Goal: Task Accomplishment & Management: Manage account settings

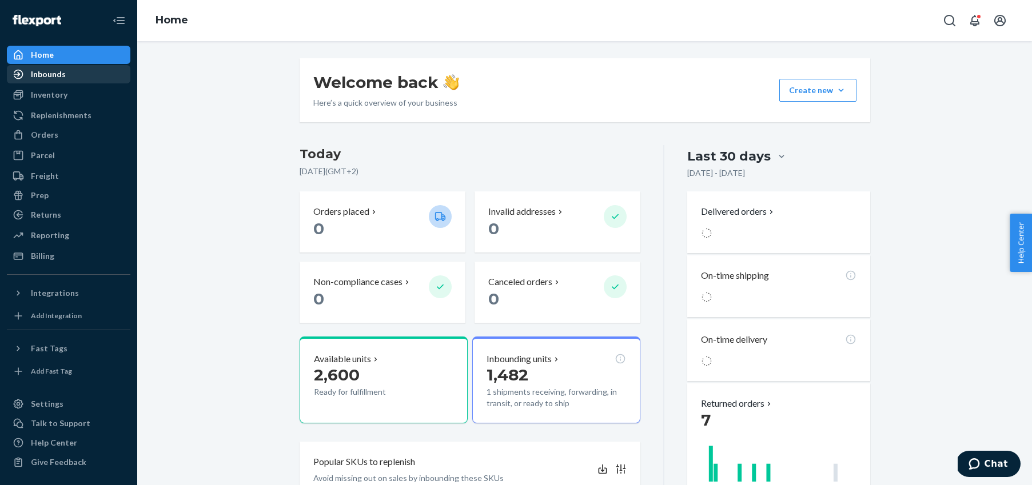
click at [36, 71] on div "Inbounds" at bounding box center [48, 74] width 35 height 11
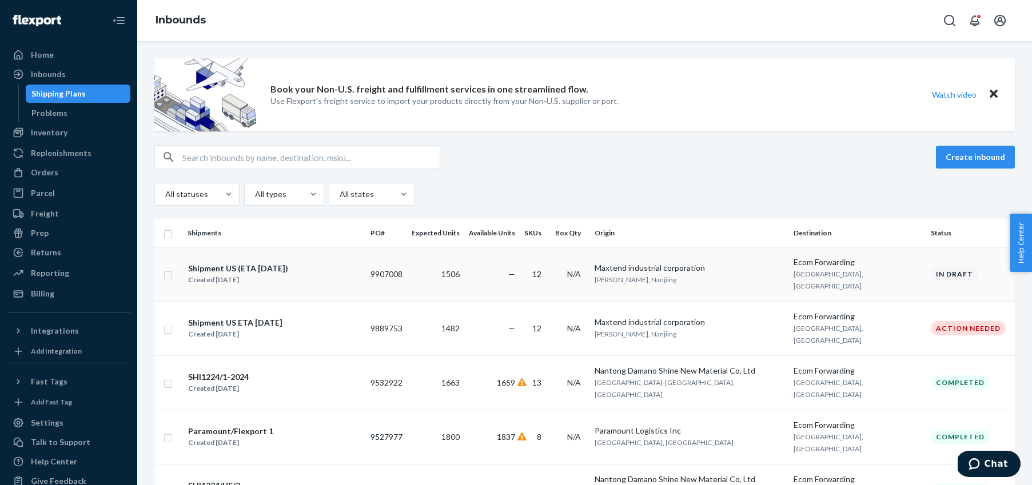
click at [226, 266] on div "Shipment US (ETA [DATE])" at bounding box center [238, 268] width 100 height 11
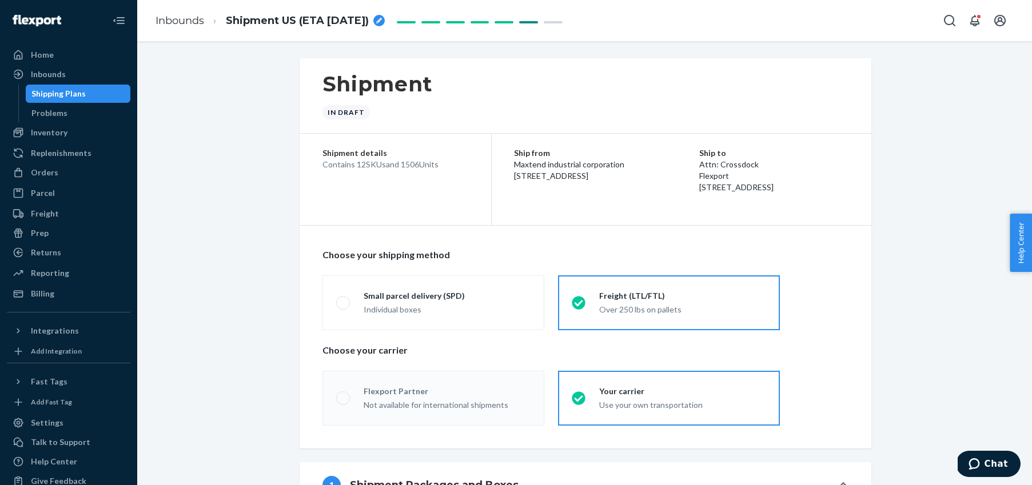
radio input "true"
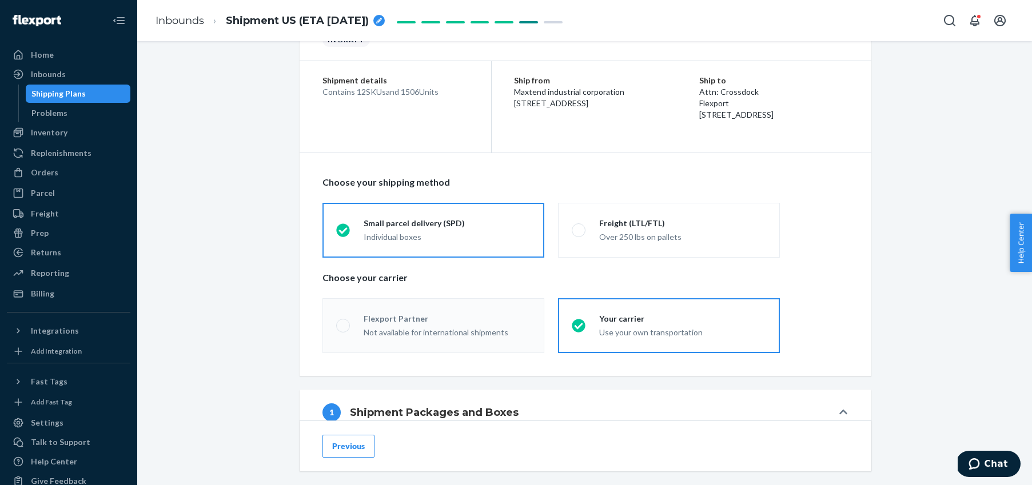
scroll to position [131, 0]
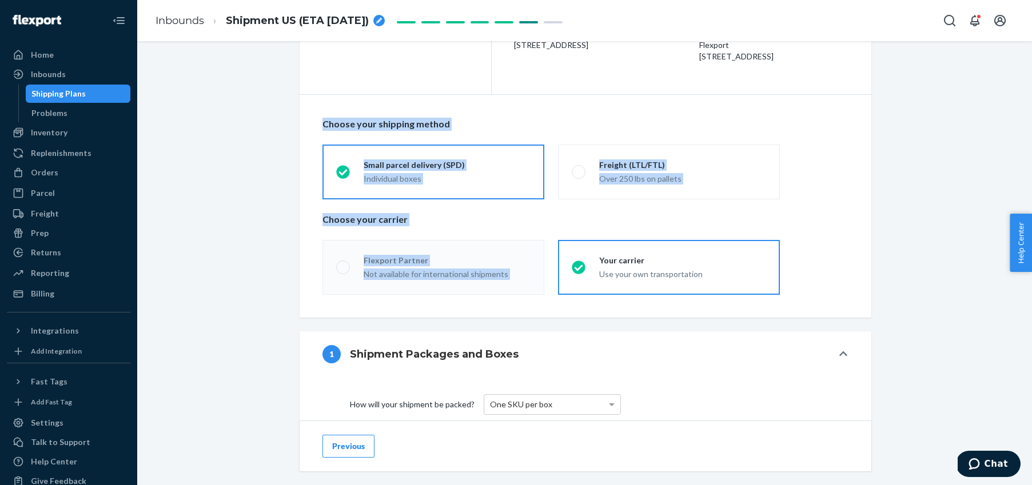
drag, startPoint x: 305, startPoint y: 105, endPoint x: 756, endPoint y: 241, distance: 471.1
click at [756, 241] on div "Choose your shipping method Small parcel delivery (SPD) Individual boxes Freigh…" at bounding box center [586, 206] width 572 height 223
drag, startPoint x: 775, startPoint y: 220, endPoint x: 787, endPoint y: 221, distance: 11.5
click at [775, 220] on p "Choose your carrier" at bounding box center [585, 219] width 526 height 13
drag, startPoint x: 305, startPoint y: 108, endPoint x: 799, endPoint y: 260, distance: 516.8
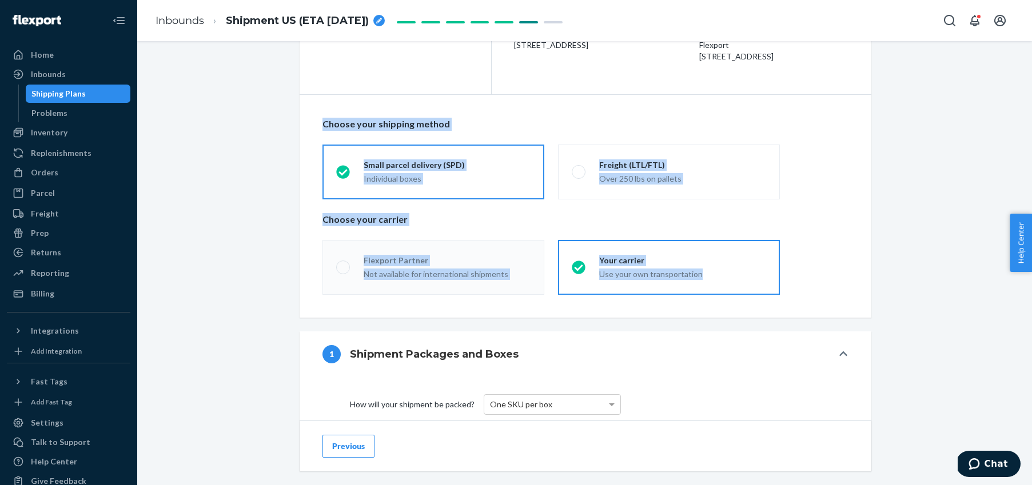
click at [786, 270] on div "Choose your shipping method Small parcel delivery (SPD) Individual boxes Freigh…" at bounding box center [586, 206] width 572 height 223
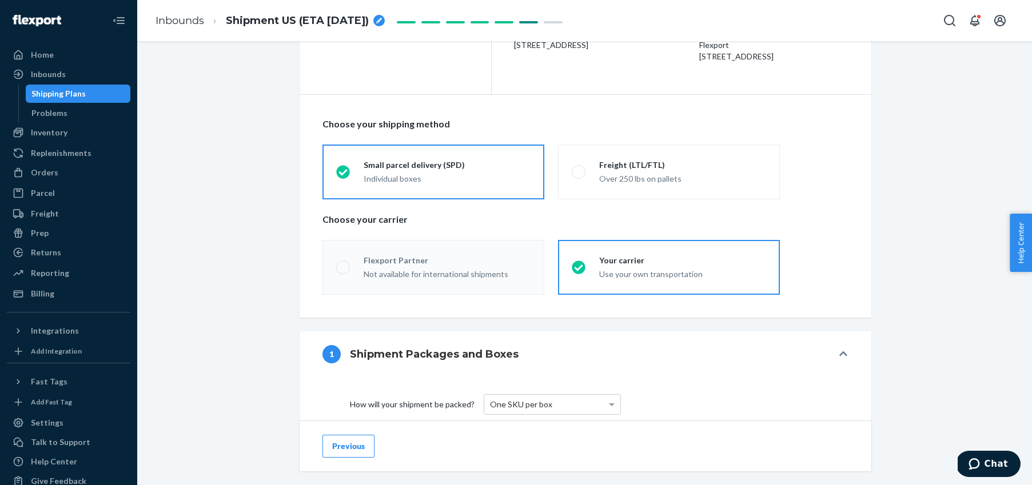
scroll to position [144, 0]
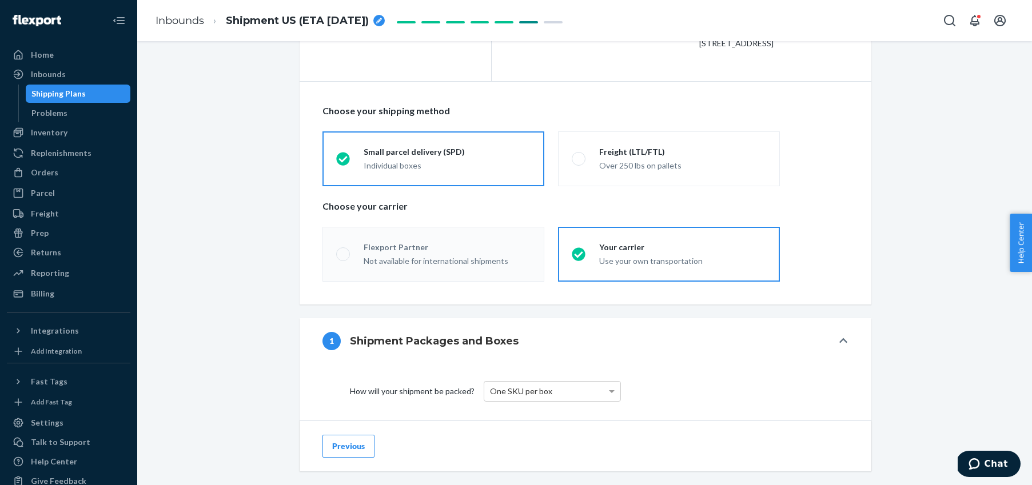
click at [585, 155] on div "Freight (LTL/FTL) Over 250 lbs on pallets" at bounding box center [675, 158] width 181 height 25
click at [579, 155] on input "Freight (LTL/FTL) Over 250 lbs on pallets" at bounding box center [575, 158] width 7 height 7
radio input "true"
radio input "false"
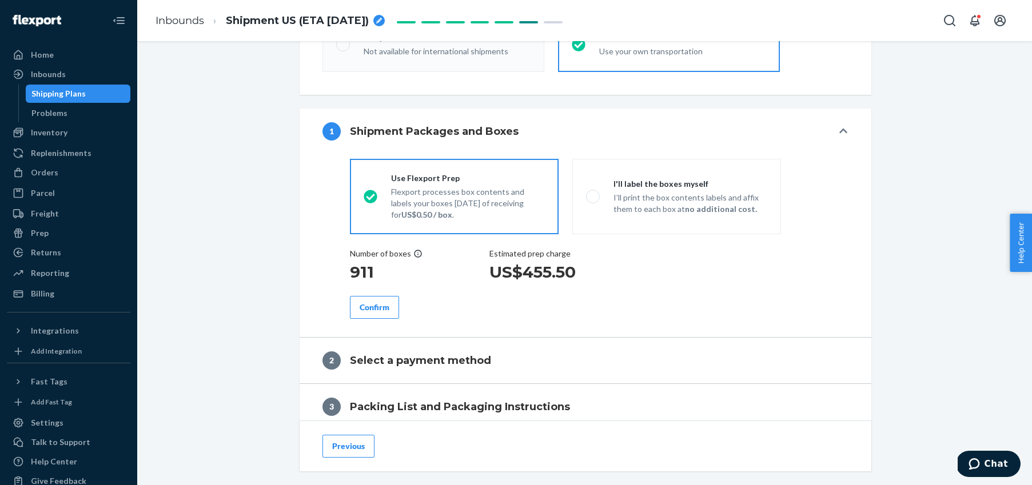
scroll to position [355, 0]
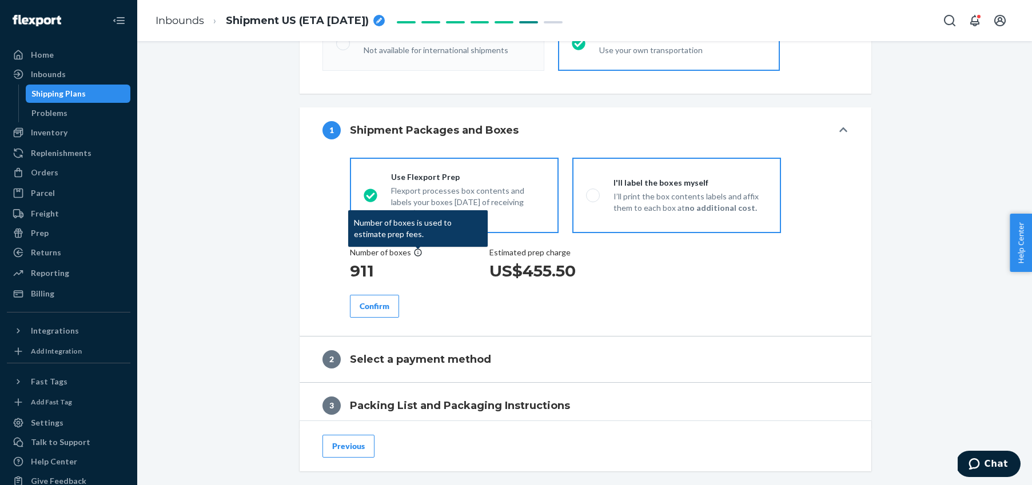
click at [593, 189] on span at bounding box center [593, 196] width 14 height 14
click at [593, 192] on input "I'll label the boxes myself I’ll print the box contents labels and affix them t…" at bounding box center [589, 195] width 7 height 7
radio input "true"
radio input "false"
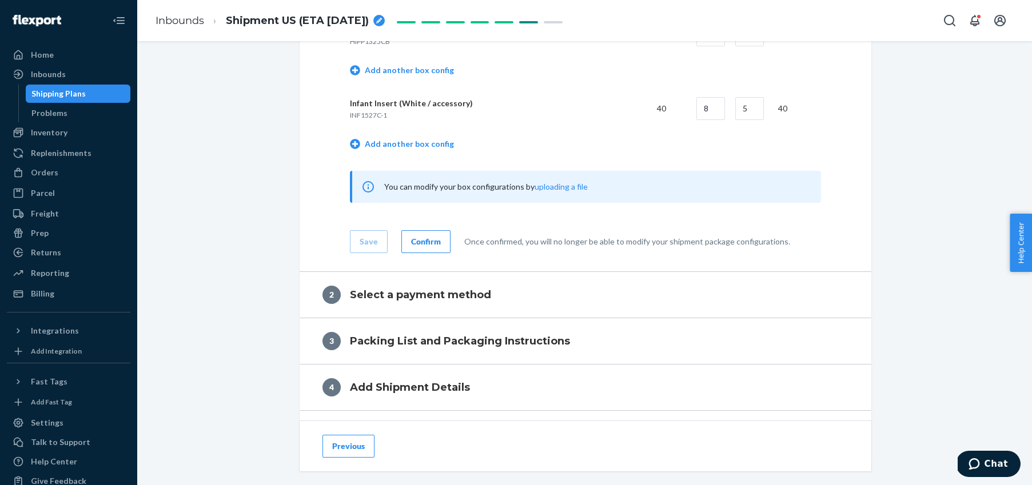
scroll to position [1535, 0]
click at [433, 244] on div "Confirm" at bounding box center [426, 240] width 30 height 11
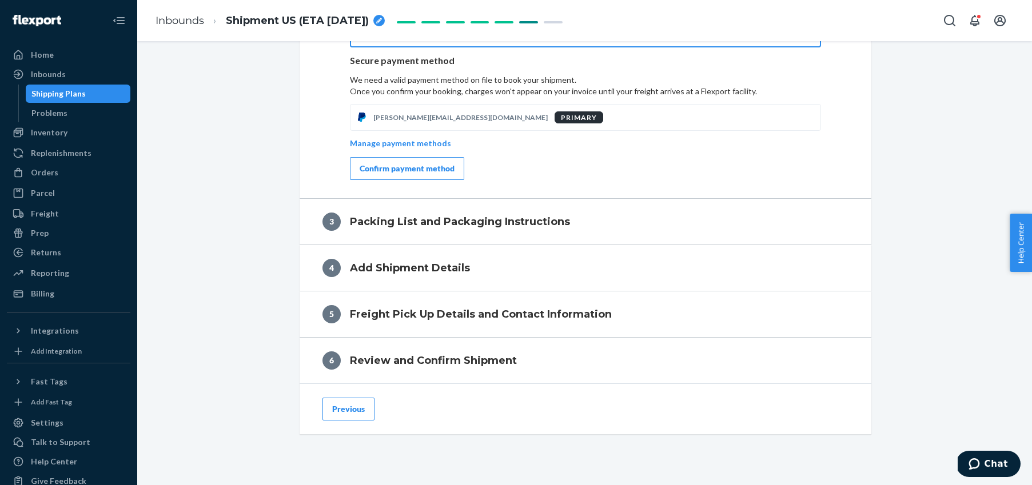
scroll to position [574, 0]
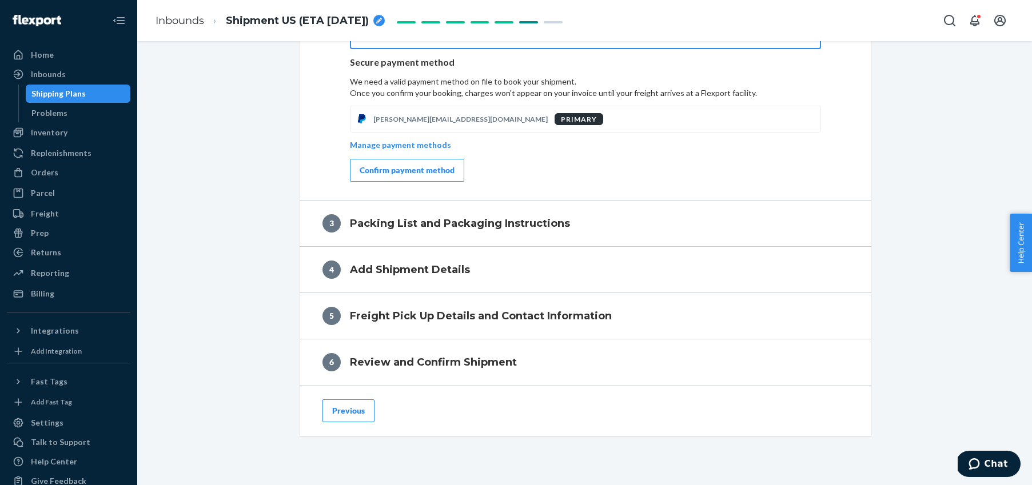
click at [399, 167] on div "Confirm payment method" at bounding box center [407, 170] width 95 height 11
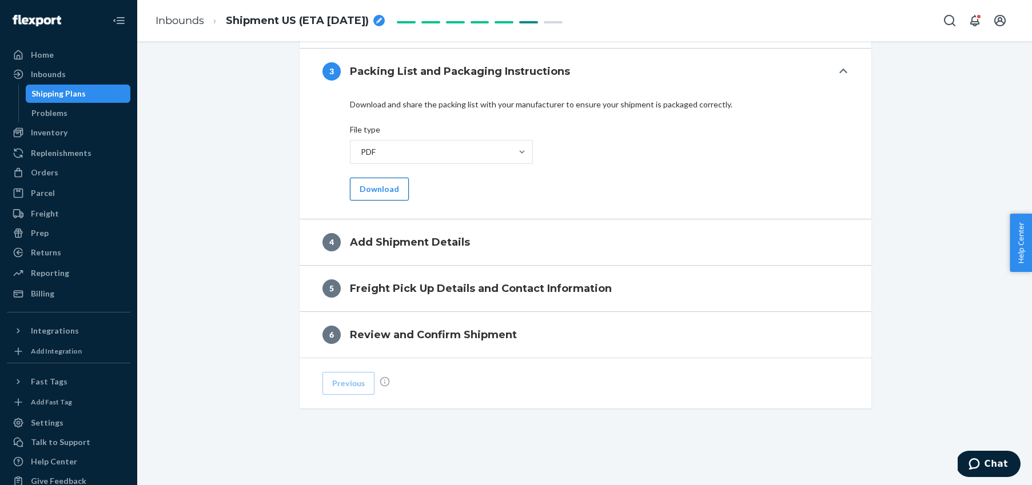
click at [378, 196] on button "Download" at bounding box center [379, 189] width 59 height 23
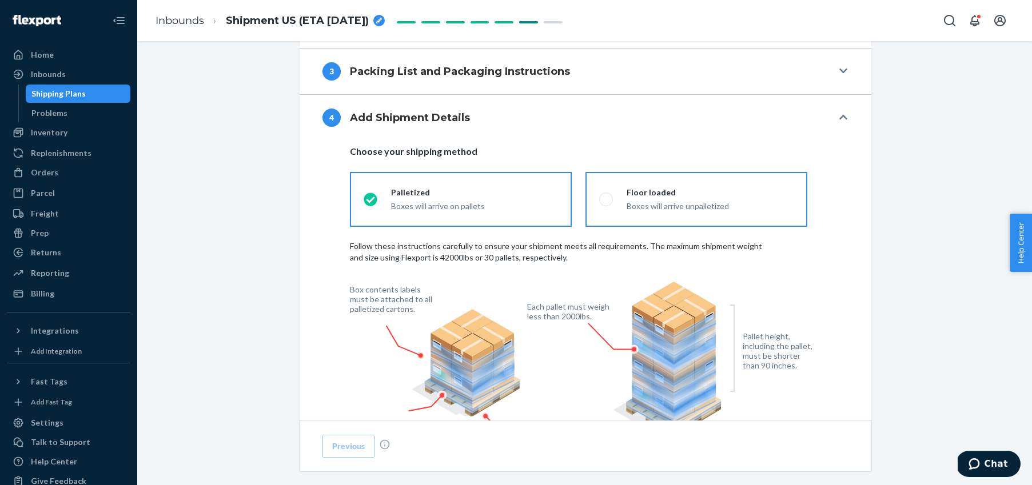
drag, startPoint x: 617, startPoint y: 196, endPoint x: 612, endPoint y: 213, distance: 18.5
click at [617, 196] on div "Floor loaded Boxes will arrive unpalletized" at bounding box center [703, 199] width 181 height 25
click at [607, 196] on input "Floor loaded Boxes will arrive unpalletized" at bounding box center [602, 199] width 7 height 7
radio input "true"
radio input "false"
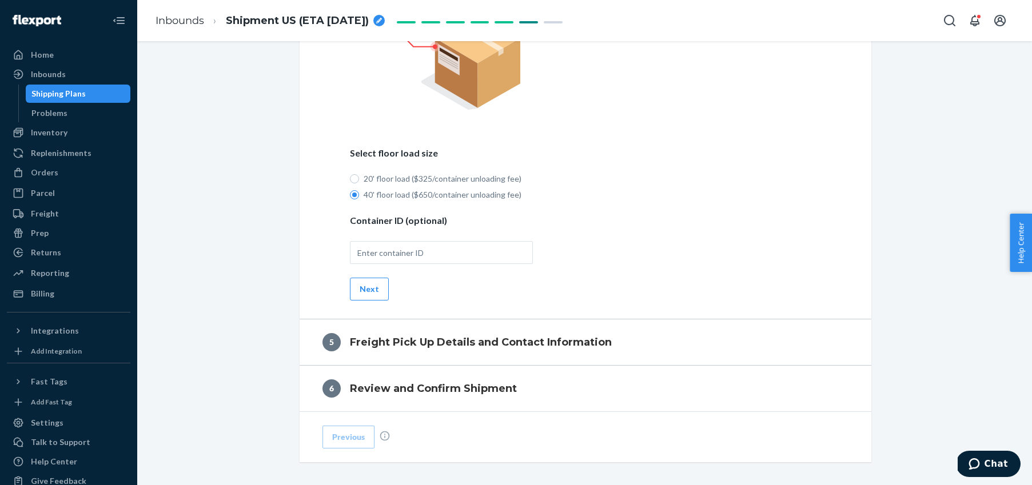
scroll to position [821, 0]
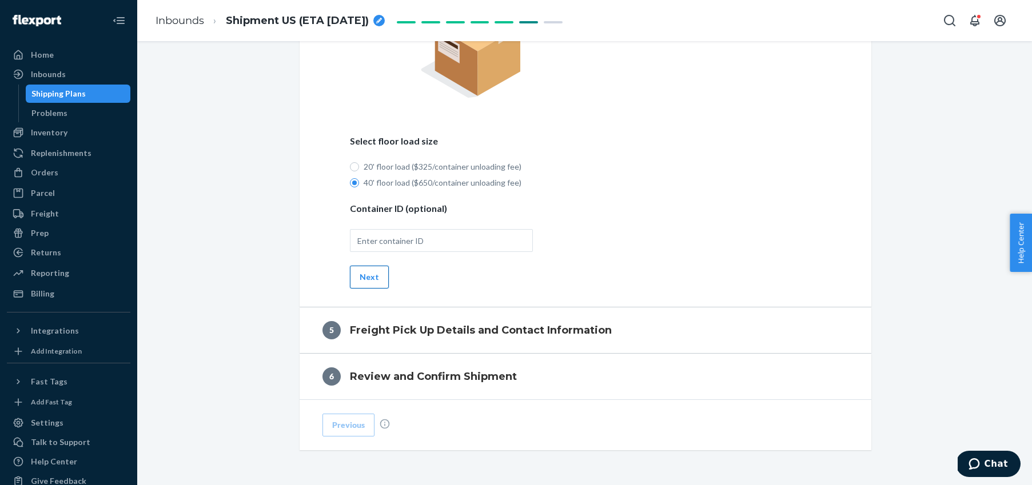
click at [365, 277] on button "Next" at bounding box center [369, 277] width 39 height 23
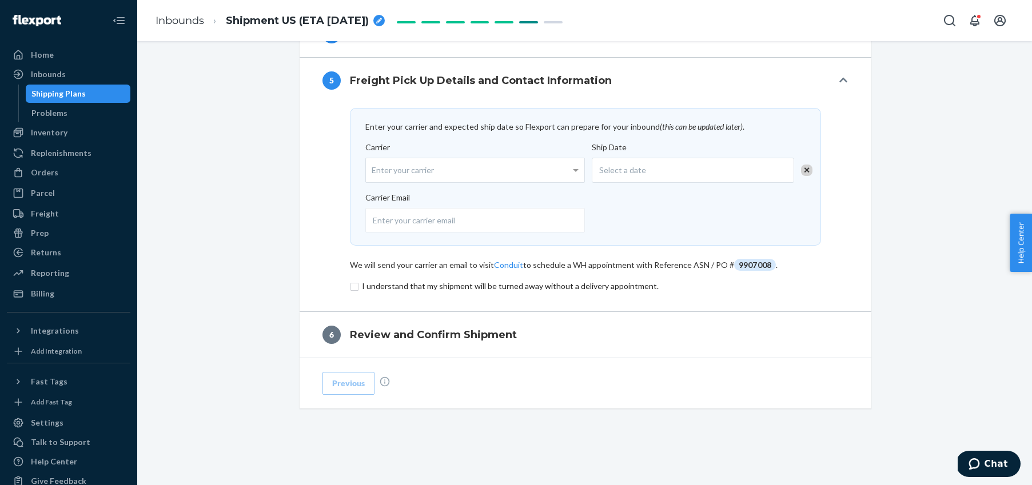
click at [354, 289] on input "checkbox" at bounding box center [585, 287] width 471 height 14
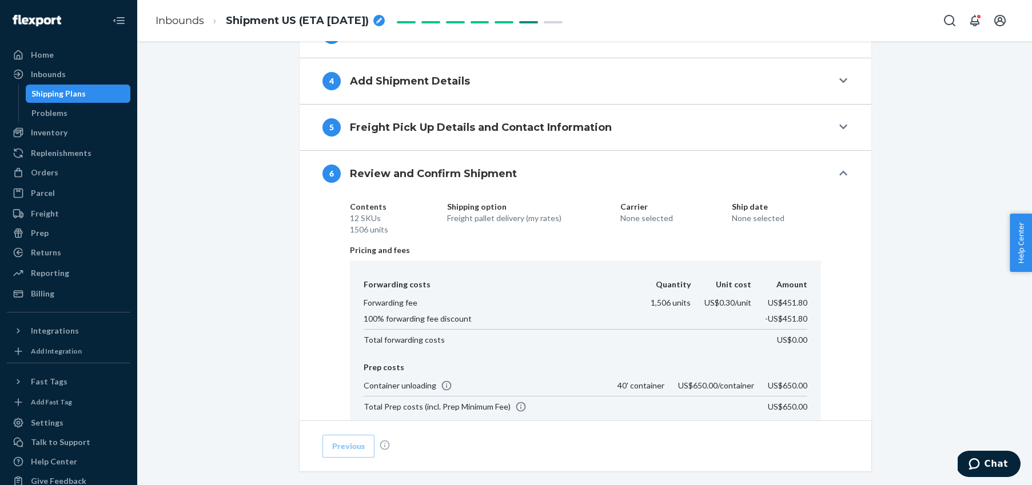
scroll to position [506, 0]
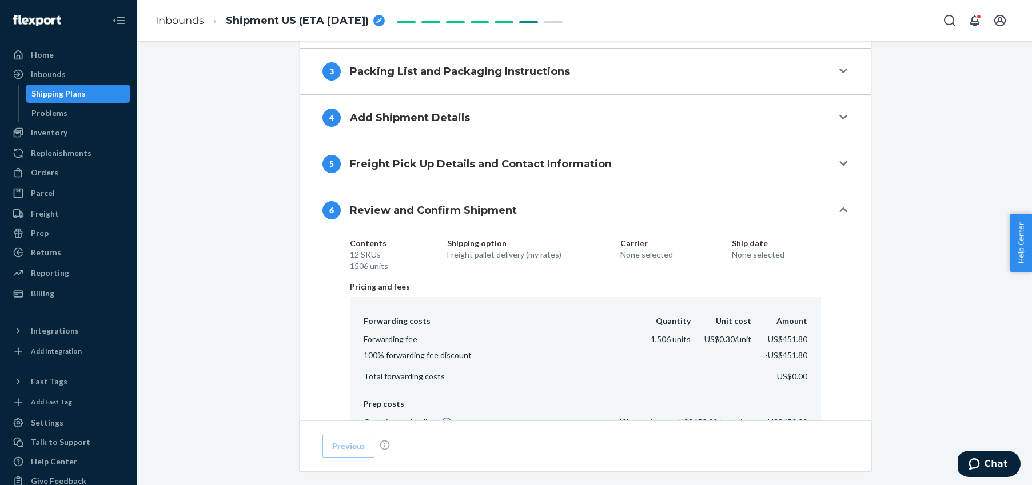
click at [468, 169] on h4 "Freight Pick Up Details and Contact Information" at bounding box center [481, 164] width 262 height 15
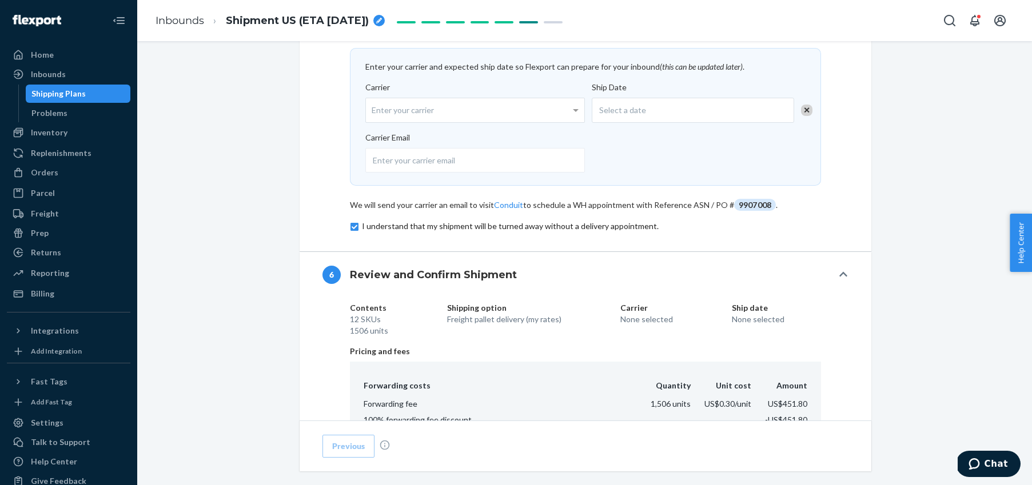
scroll to position [653, 0]
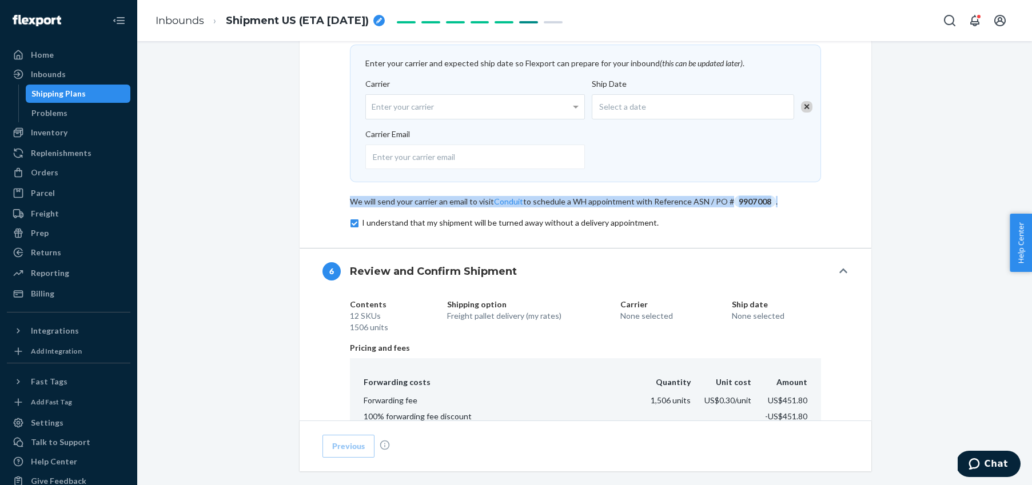
drag, startPoint x: 786, startPoint y: 201, endPoint x: 355, endPoint y: 195, distance: 431.1
click at [355, 195] on div "We will send your carrier an email to visit Conduit to schedule a WH appointmen…" at bounding box center [585, 196] width 471 height 28
copy div "We will send your carrier an email to visit Conduit to schedule a WH appointmen…"
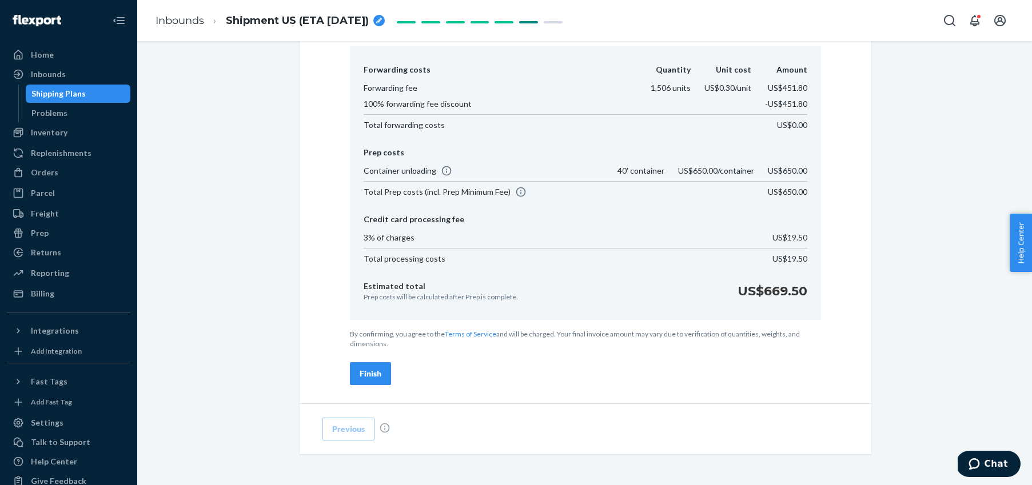
scroll to position [1012, 0]
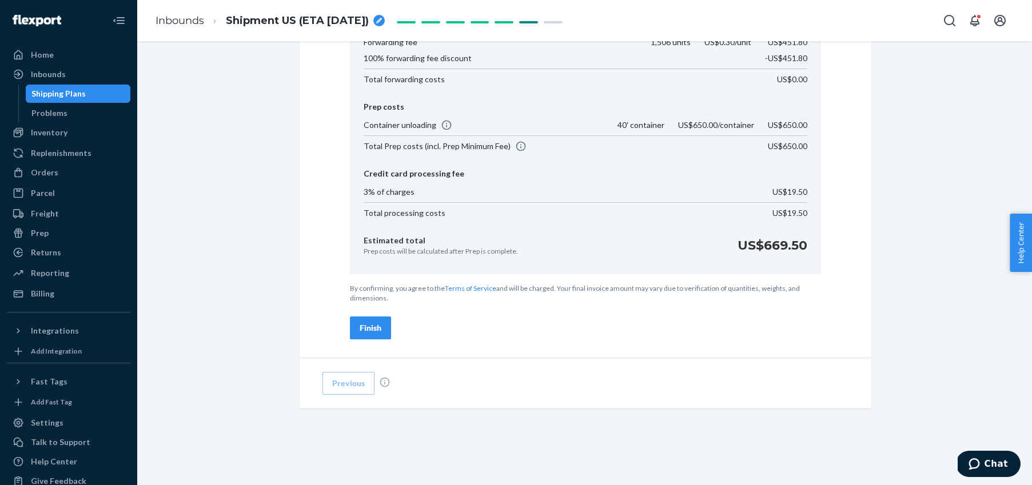
click at [368, 326] on div "Finish" at bounding box center [371, 327] width 22 height 11
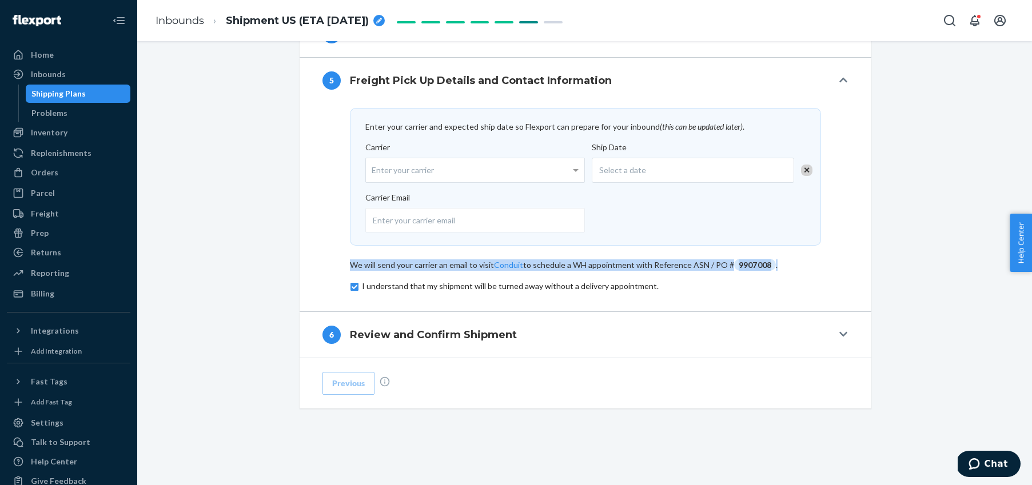
click at [390, 333] on h4 "Review and Confirm Shipment" at bounding box center [433, 335] width 167 height 15
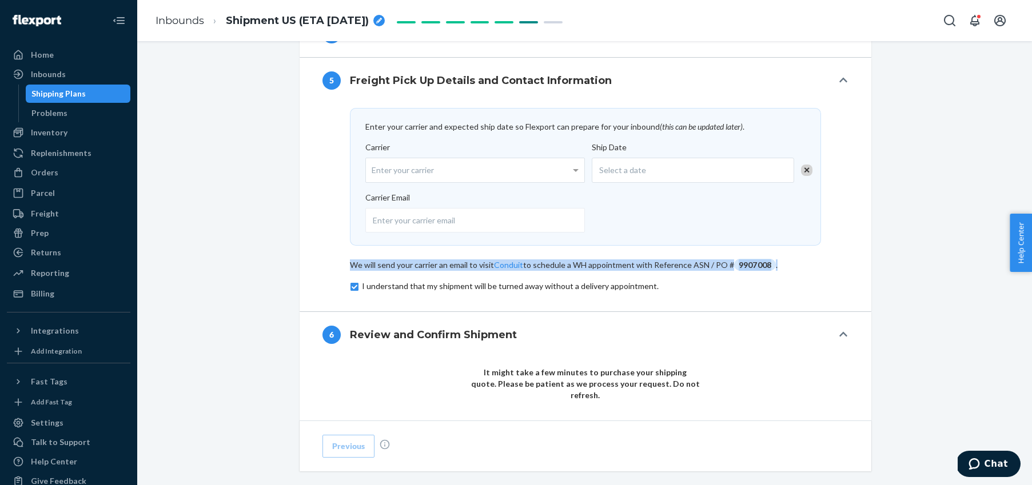
scroll to position [703, 0]
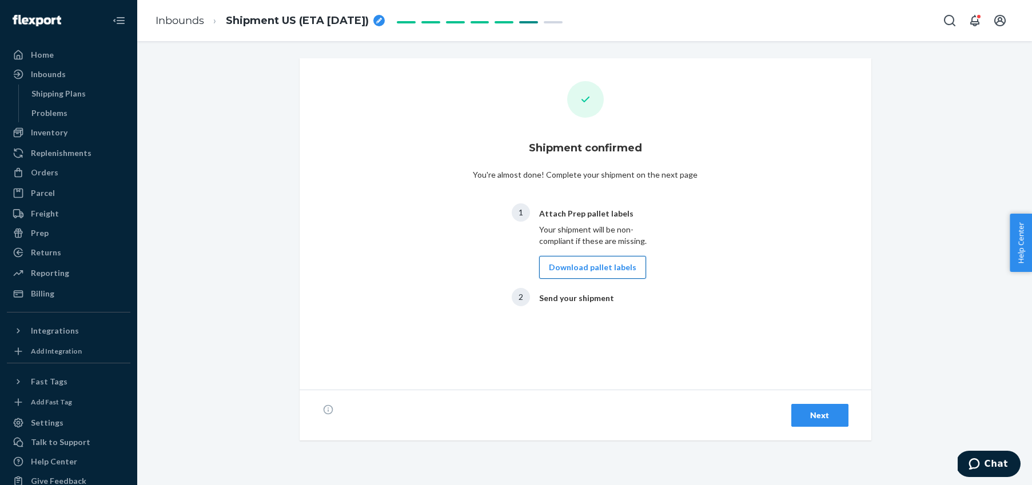
click at [594, 267] on button "Download pallet labels" at bounding box center [592, 267] width 107 height 23
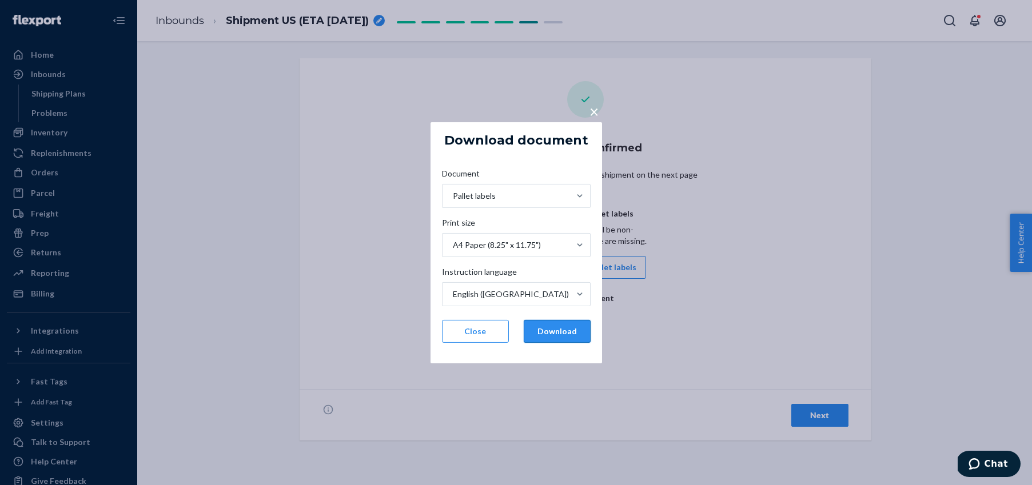
click at [562, 332] on button "Download" at bounding box center [557, 331] width 67 height 23
